Goal: Find specific page/section: Find specific page/section

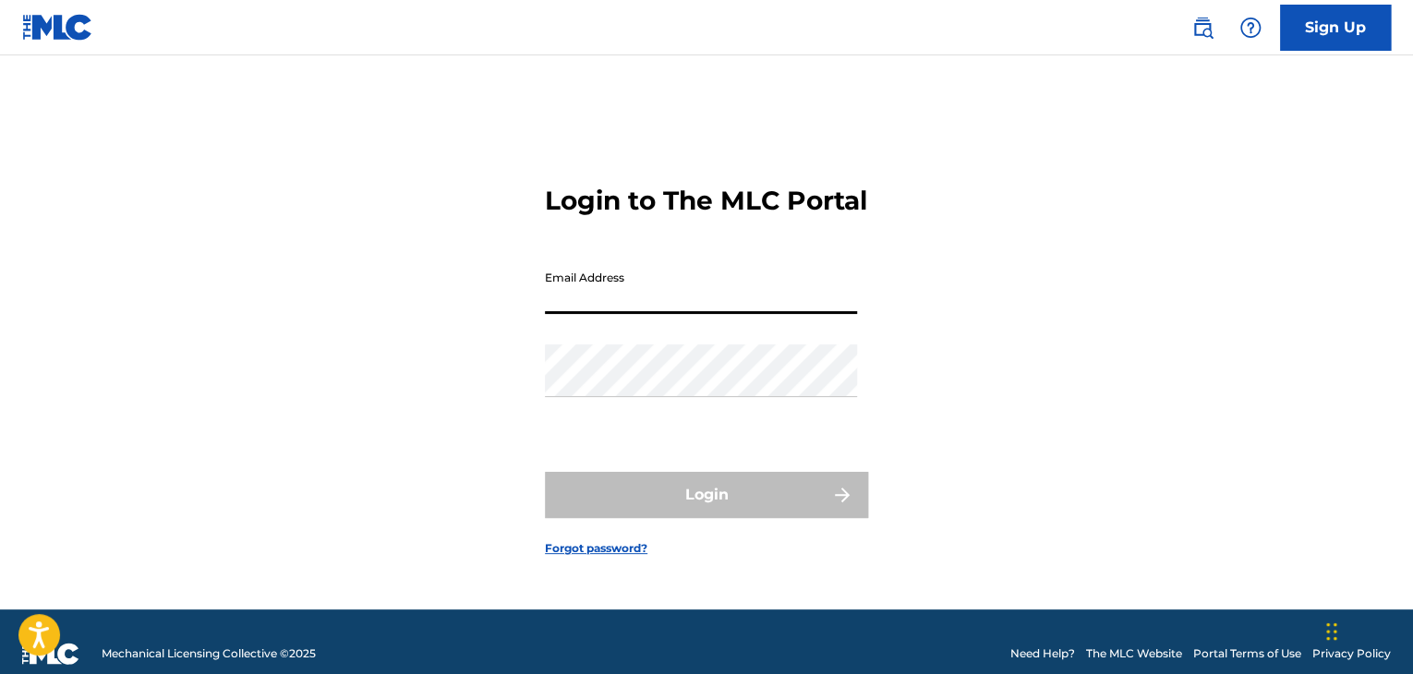
click at [666, 305] on input "Email Address" at bounding box center [701, 287] width 312 height 53
type input "[EMAIL_ADDRESS][DOMAIN_NAME]"
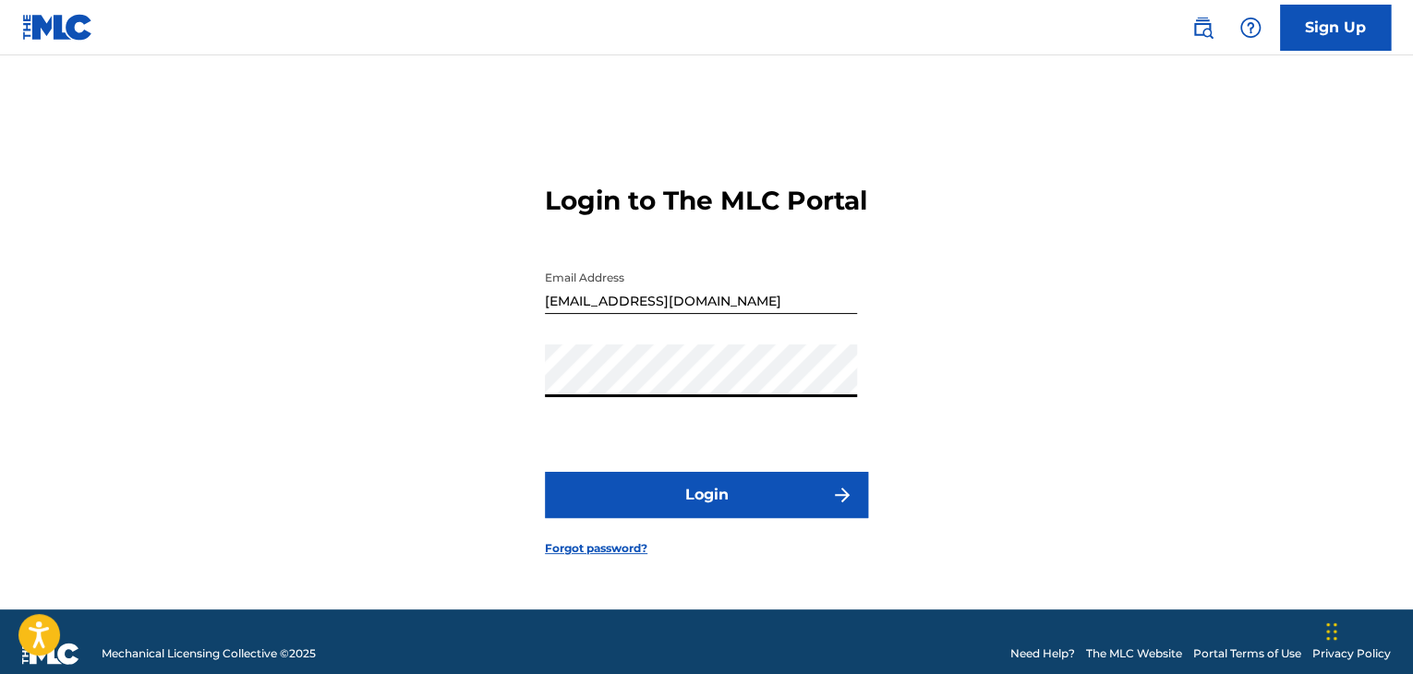
click at [545, 472] on button "Login" at bounding box center [706, 495] width 323 height 46
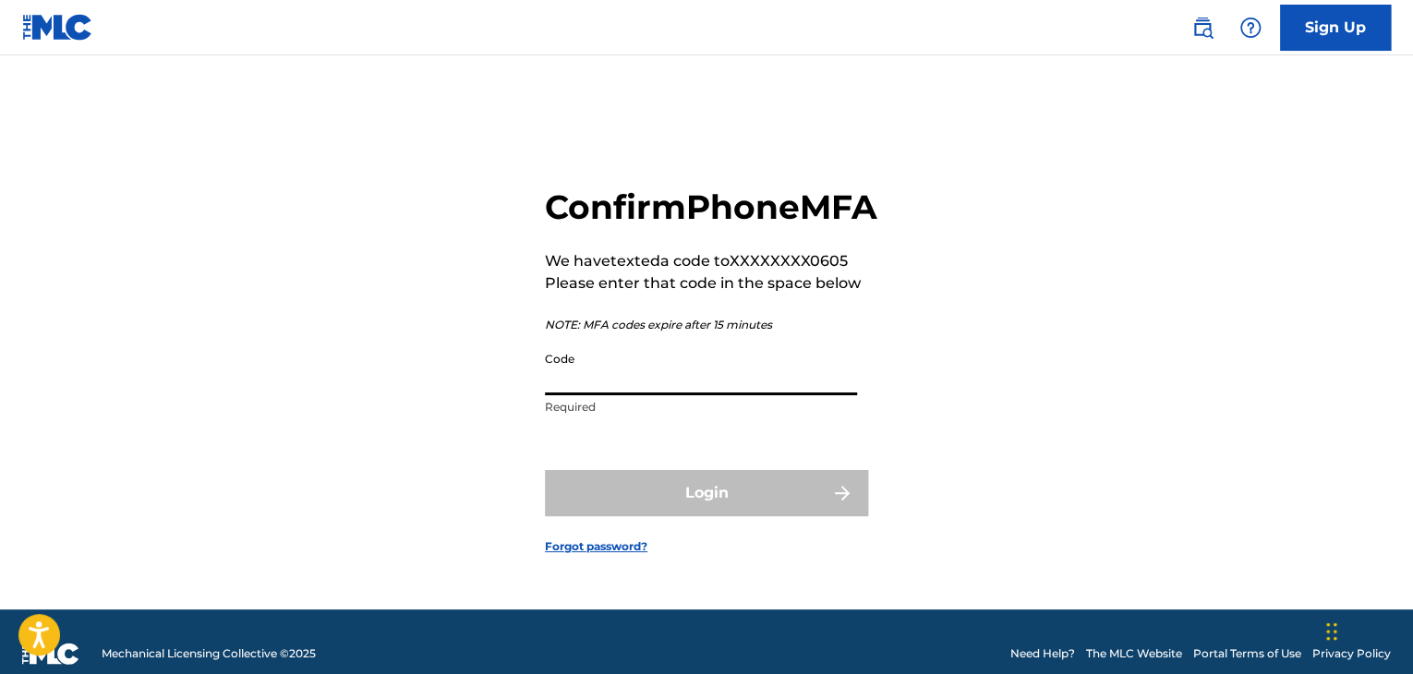
click at [565, 381] on input "Code" at bounding box center [701, 369] width 312 height 53
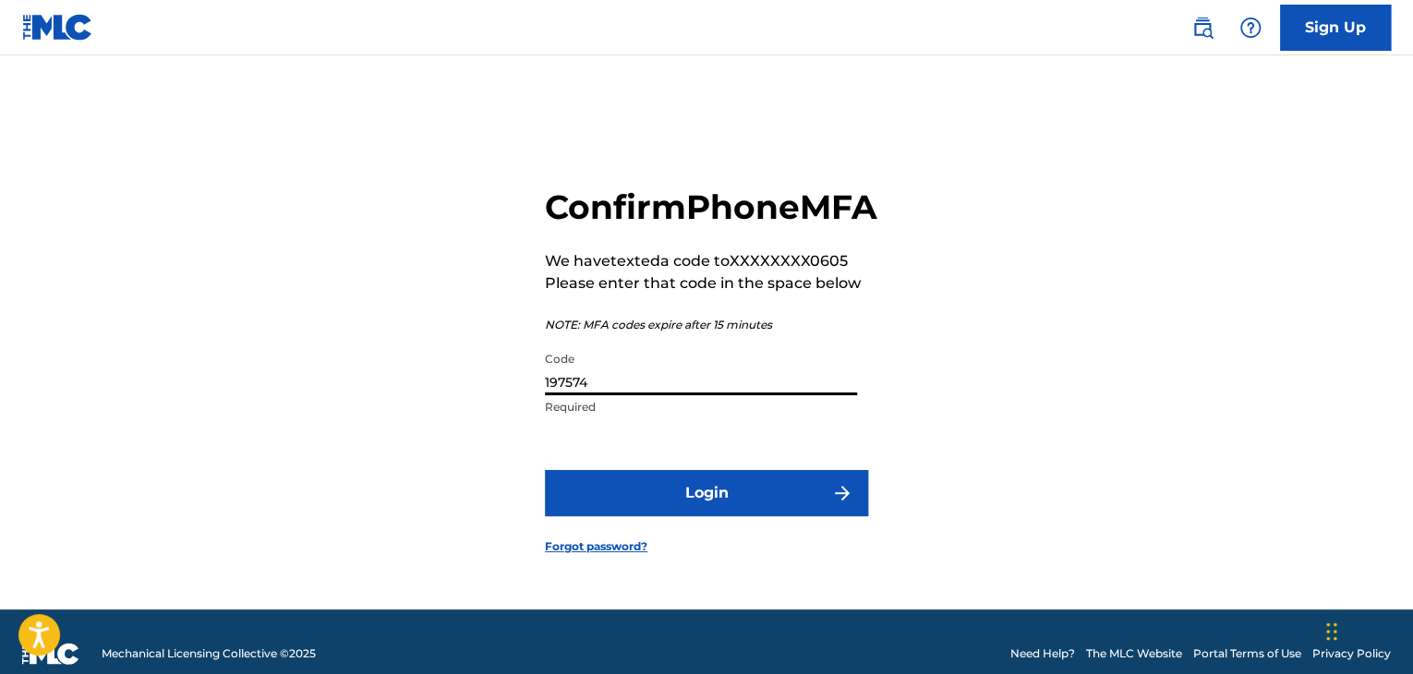
type input "197574"
click at [545, 470] on button "Login" at bounding box center [706, 493] width 323 height 46
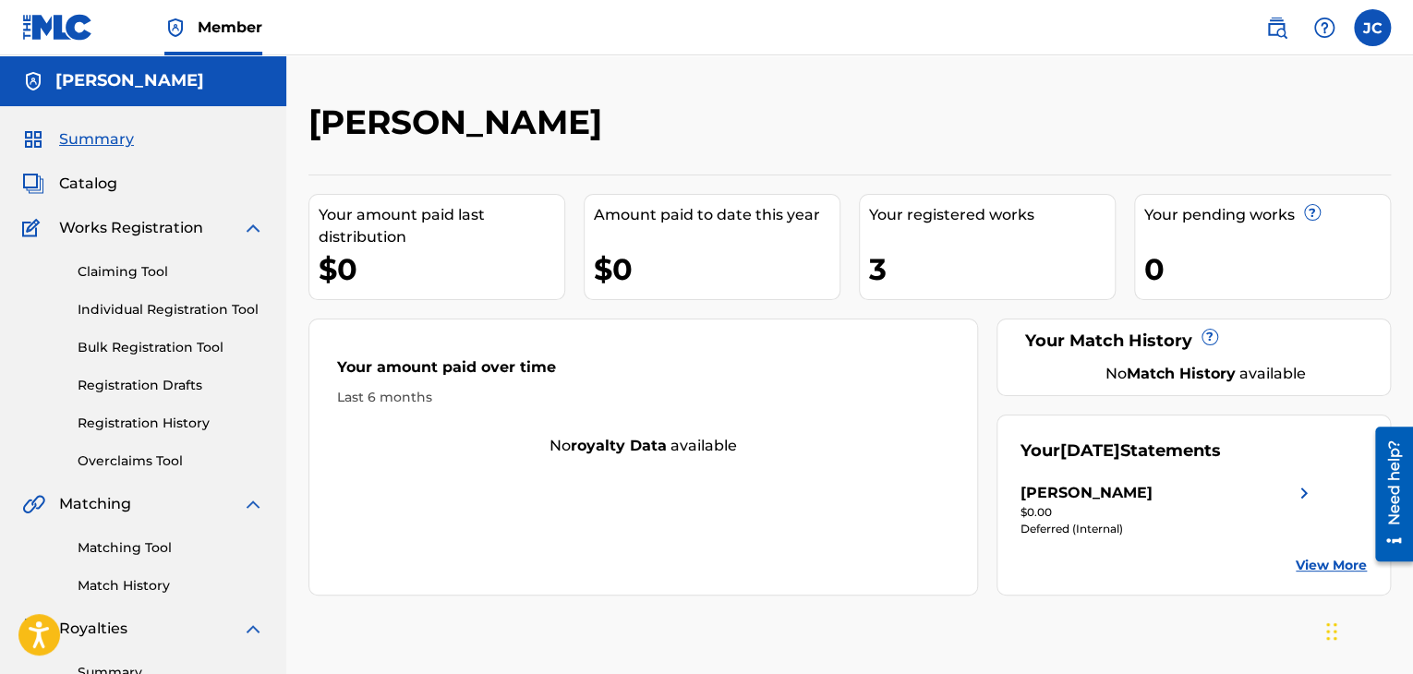
click at [115, 181] on span "Catalog" at bounding box center [88, 184] width 58 height 22
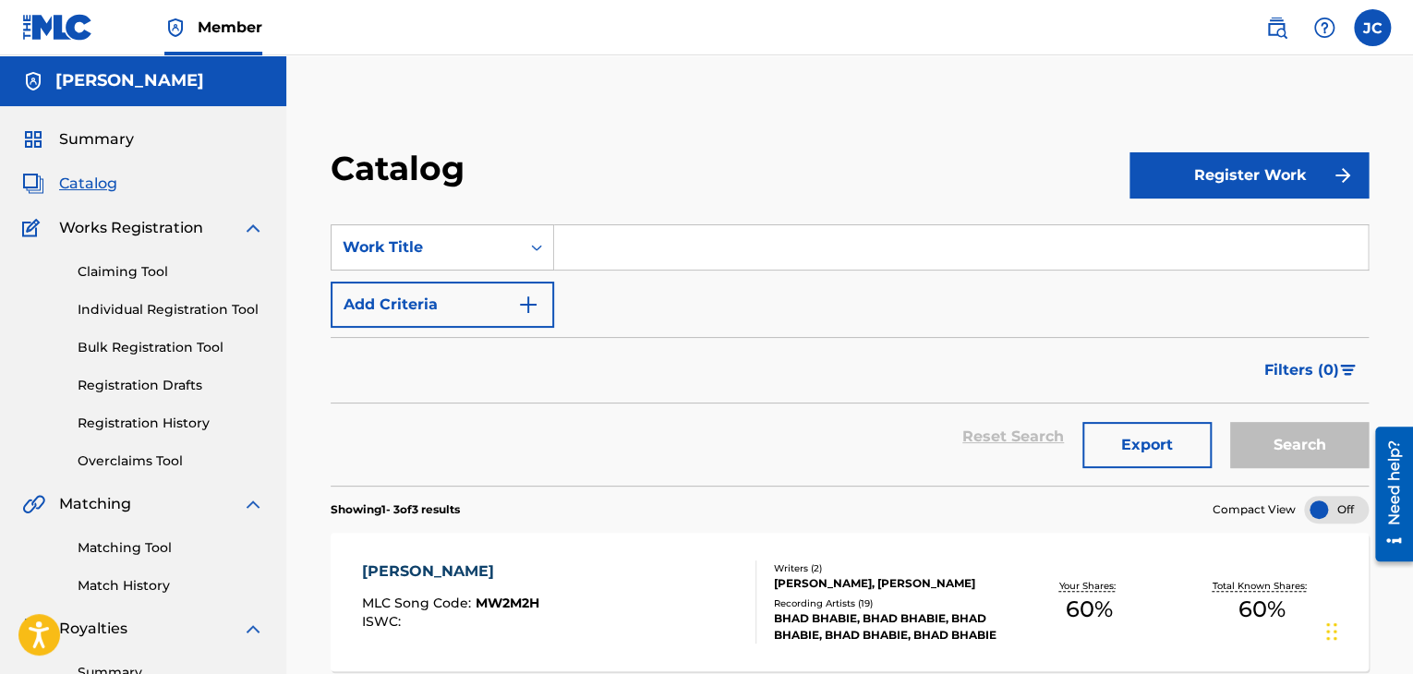
click at [73, 175] on span "Catalog" at bounding box center [88, 184] width 58 height 22
